Goal: Transaction & Acquisition: Purchase product/service

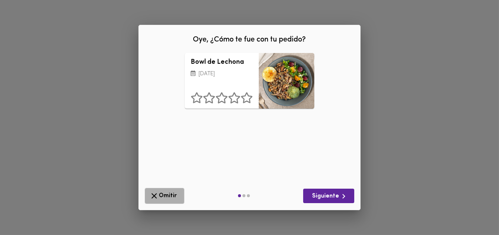
click at [162, 196] on span "Omitir" at bounding box center [165, 195] width 30 height 9
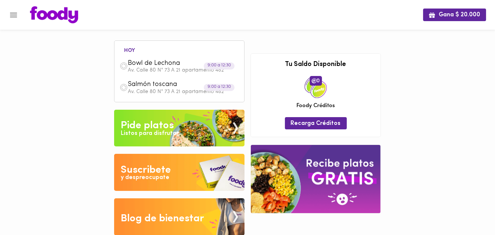
click at [141, 131] on div "Listos para disfrutar" at bounding box center [150, 133] width 58 height 9
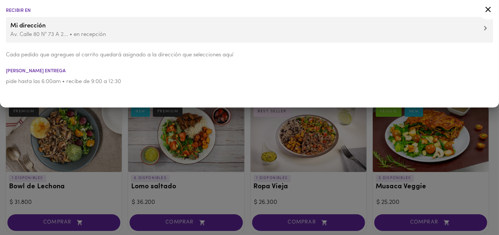
click at [1, 182] on div at bounding box center [249, 117] width 499 height 235
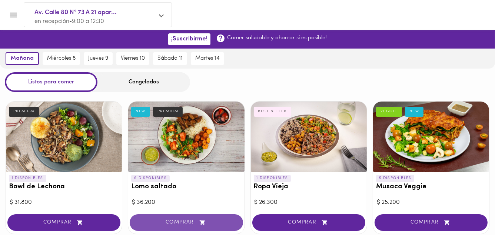
click at [180, 222] on span "COMPRAR" at bounding box center [186, 222] width 94 height 6
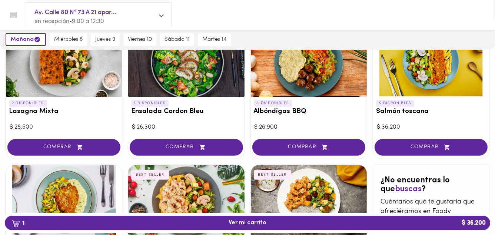
scroll to position [356, 0]
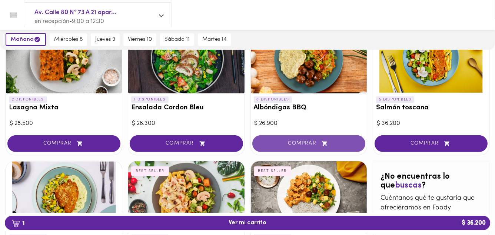
drag, startPoint x: 304, startPoint y: 146, endPoint x: 302, endPoint y: 149, distance: 3.8
click at [302, 149] on button "COMPRAR" at bounding box center [308, 143] width 113 height 17
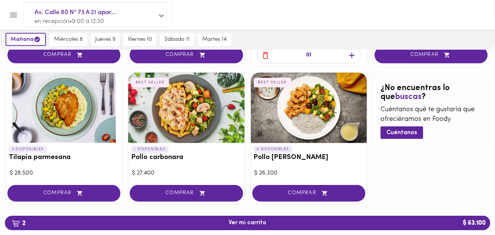
scroll to position [445, 0]
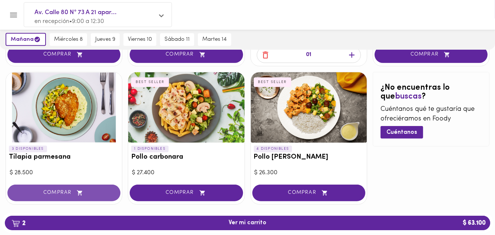
click at [59, 191] on span "COMPRAR" at bounding box center [64, 193] width 94 height 6
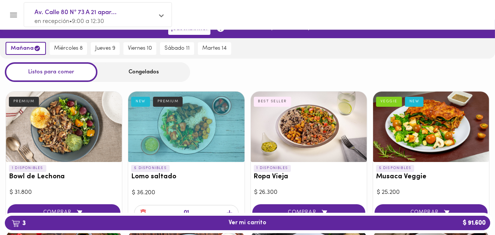
scroll to position [0, 0]
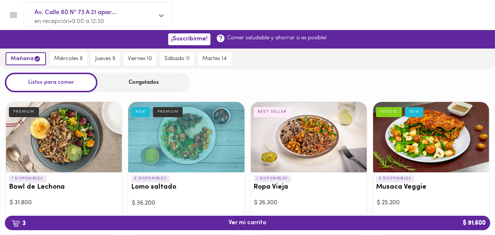
click at [235, 222] on span "3 Ver mi carrito $ 91.600" at bounding box center [248, 222] width 38 height 7
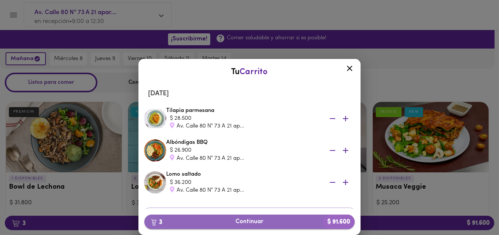
click at [242, 222] on span "3 Continuar $ 91.600" at bounding box center [249, 221] width 199 height 7
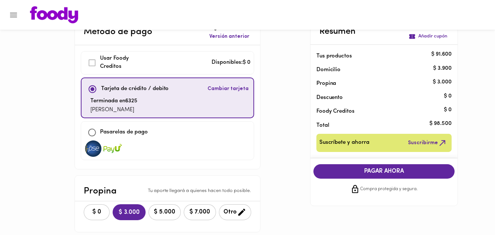
scroll to position [59, 0]
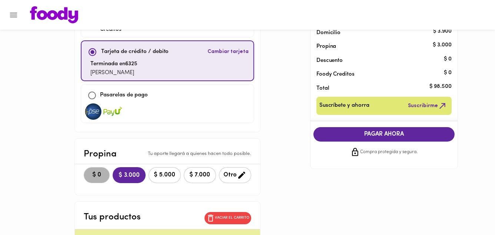
click at [96, 173] on span "$ 0" at bounding box center [97, 175] width 16 height 7
click at [396, 137] on span "PAGAR AHORA" at bounding box center [384, 134] width 127 height 7
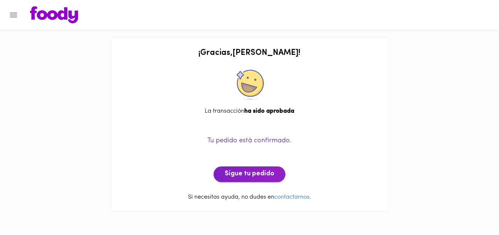
click at [236, 174] on span "Sigue tu pedido" at bounding box center [250, 174] width 50 height 8
